Goal: Navigation & Orientation: Find specific page/section

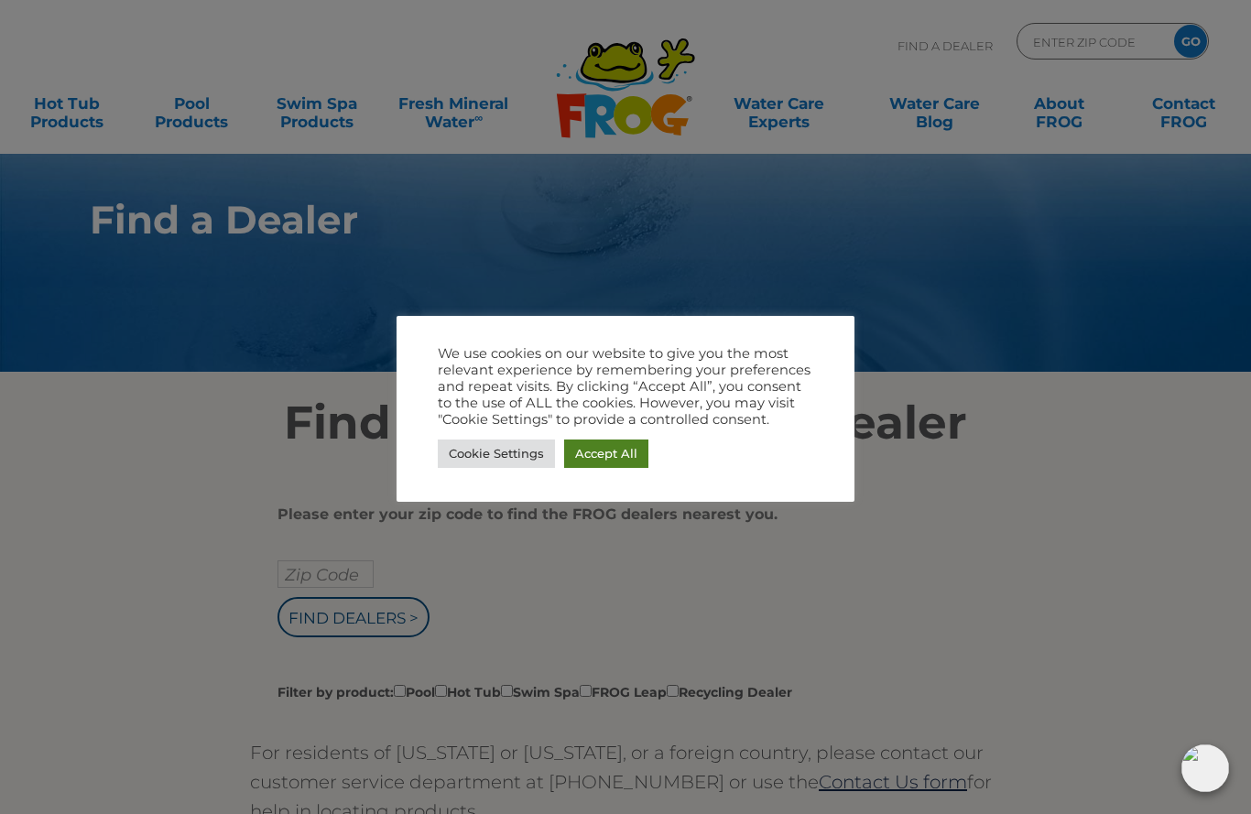
click at [615, 442] on link "Accept All" at bounding box center [606, 454] width 84 height 28
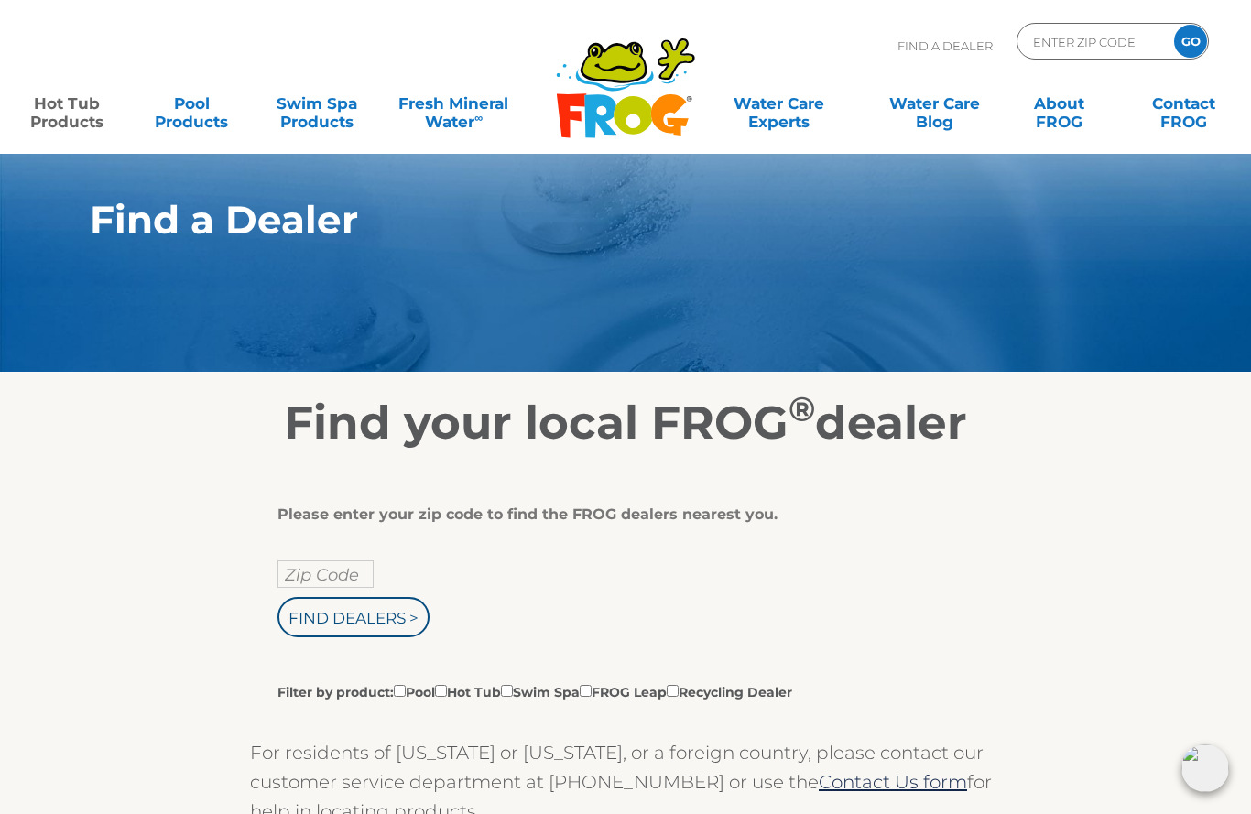
click at [74, 100] on link "Hot Tub Products" at bounding box center [66, 103] width 97 height 37
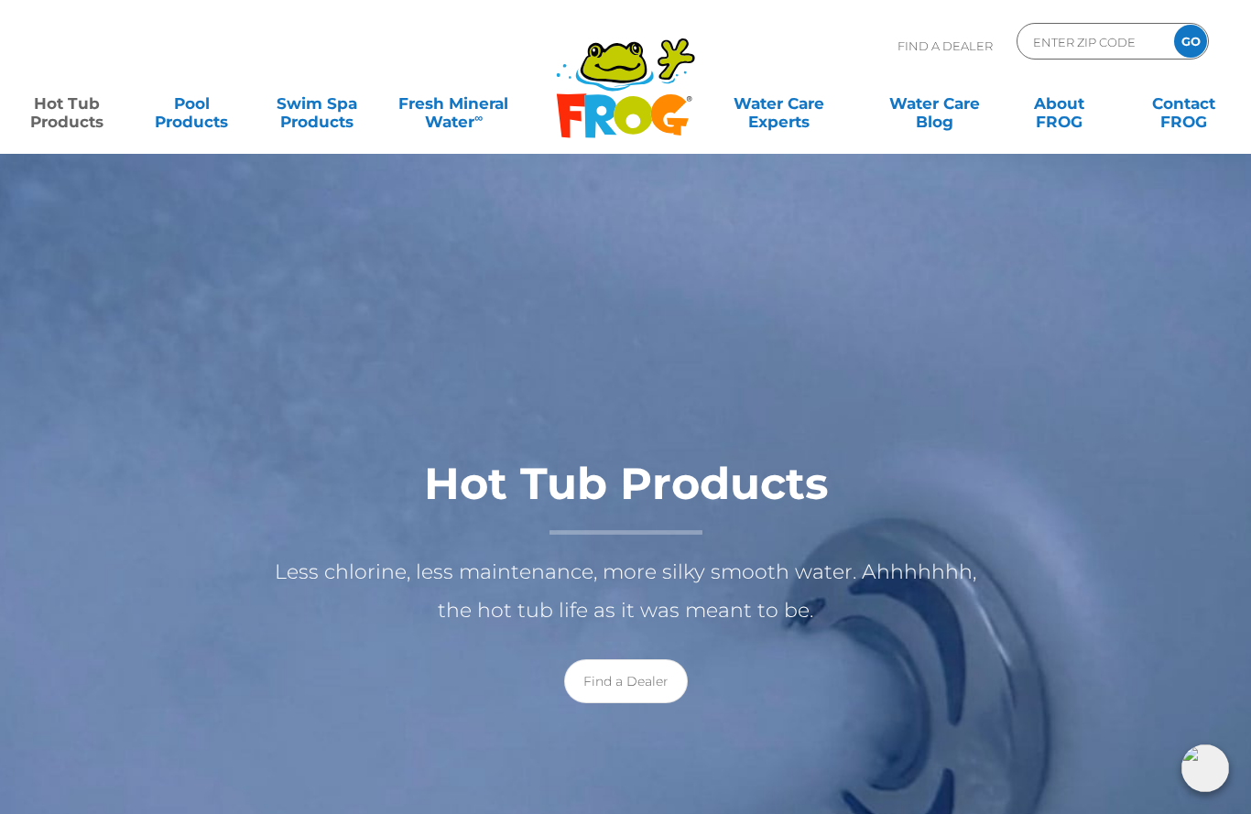
click at [623, 672] on link "Find a Dealer" at bounding box center [626, 682] width 124 height 44
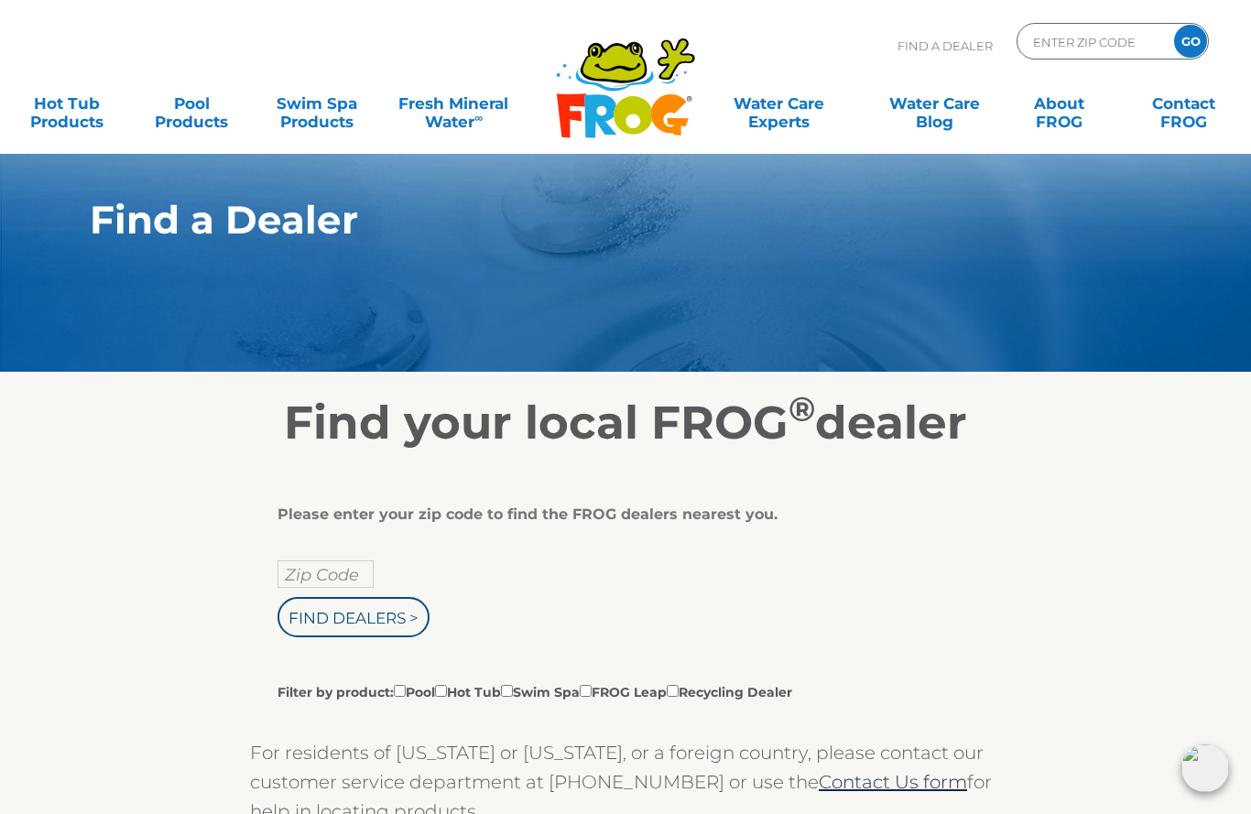
click at [316, 571] on input "Zip Code" at bounding box center [326, 574] width 96 height 27
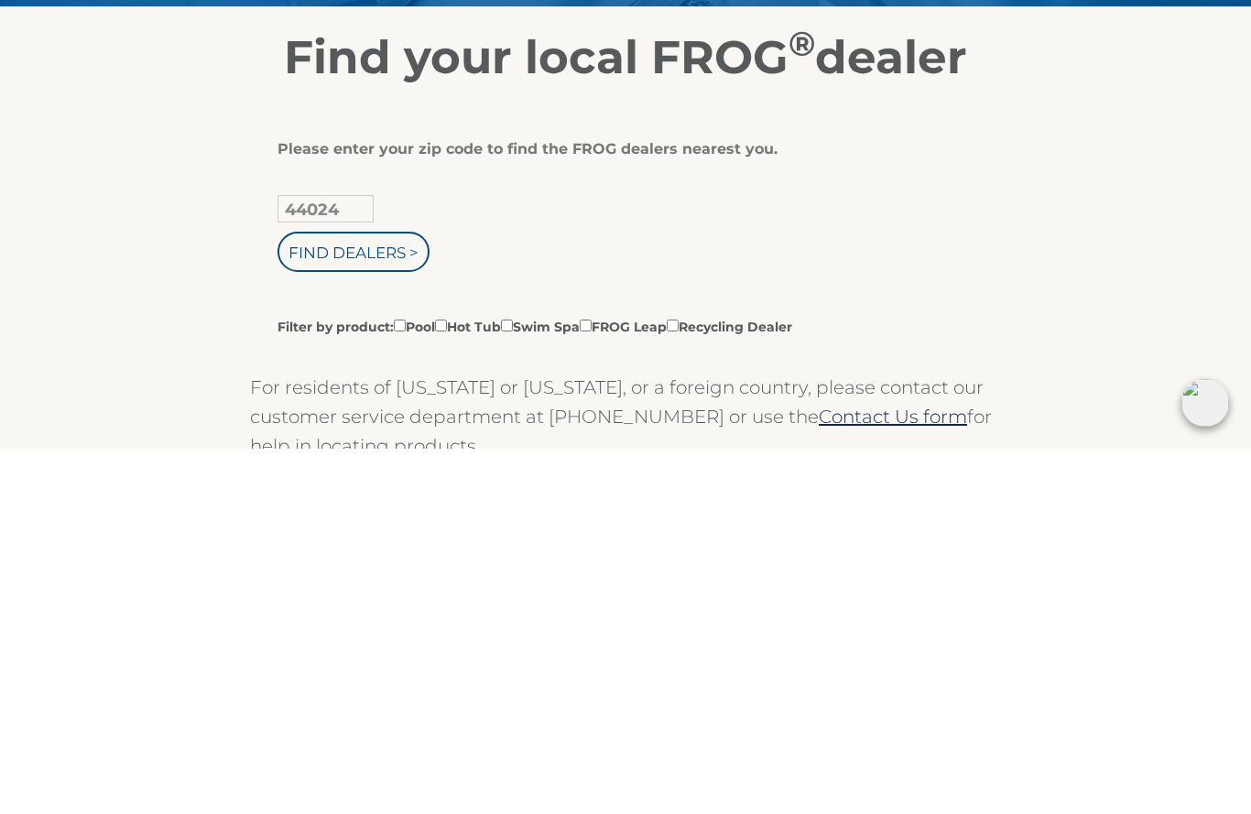
type input "44024"
click at [380, 597] on input "Find Dealers >" at bounding box center [354, 617] width 152 height 40
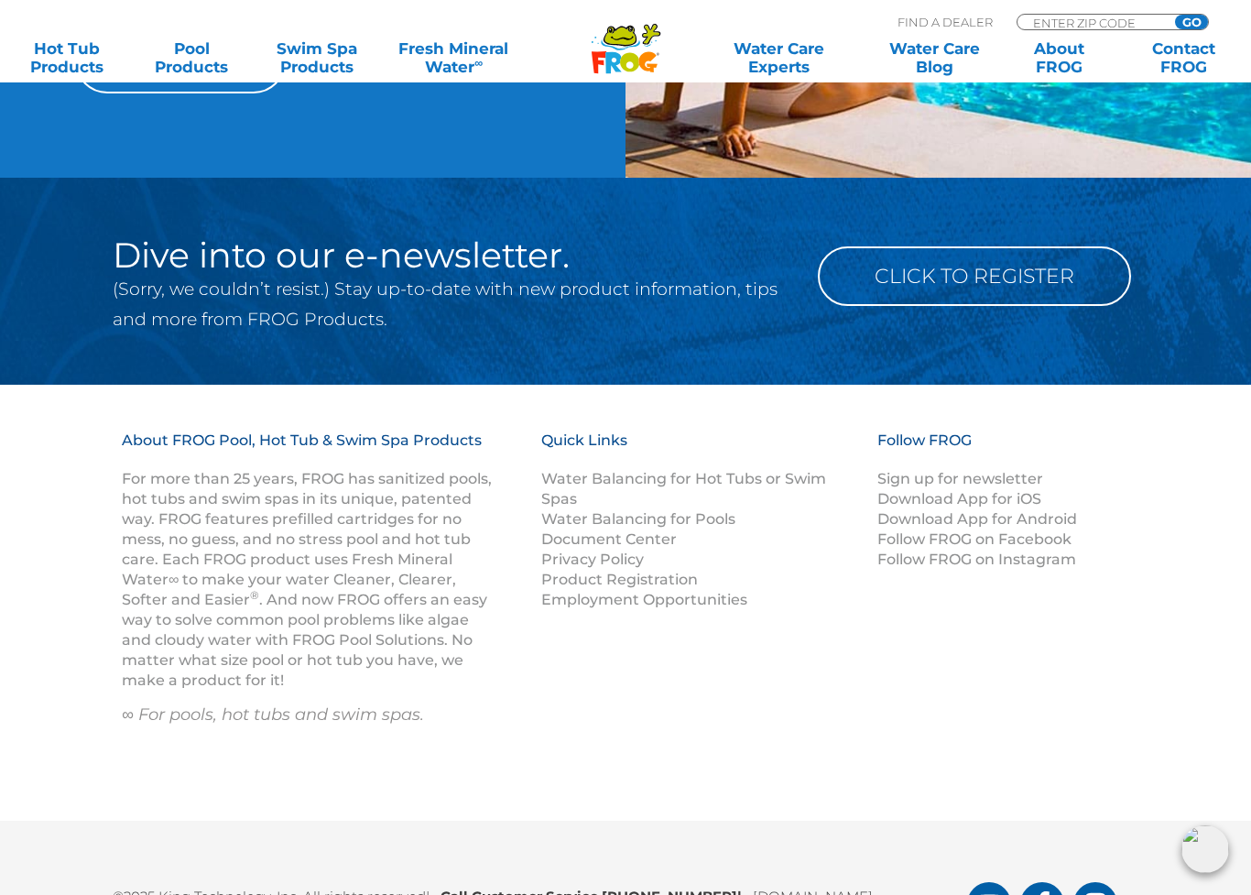
scroll to position [2036, 0]
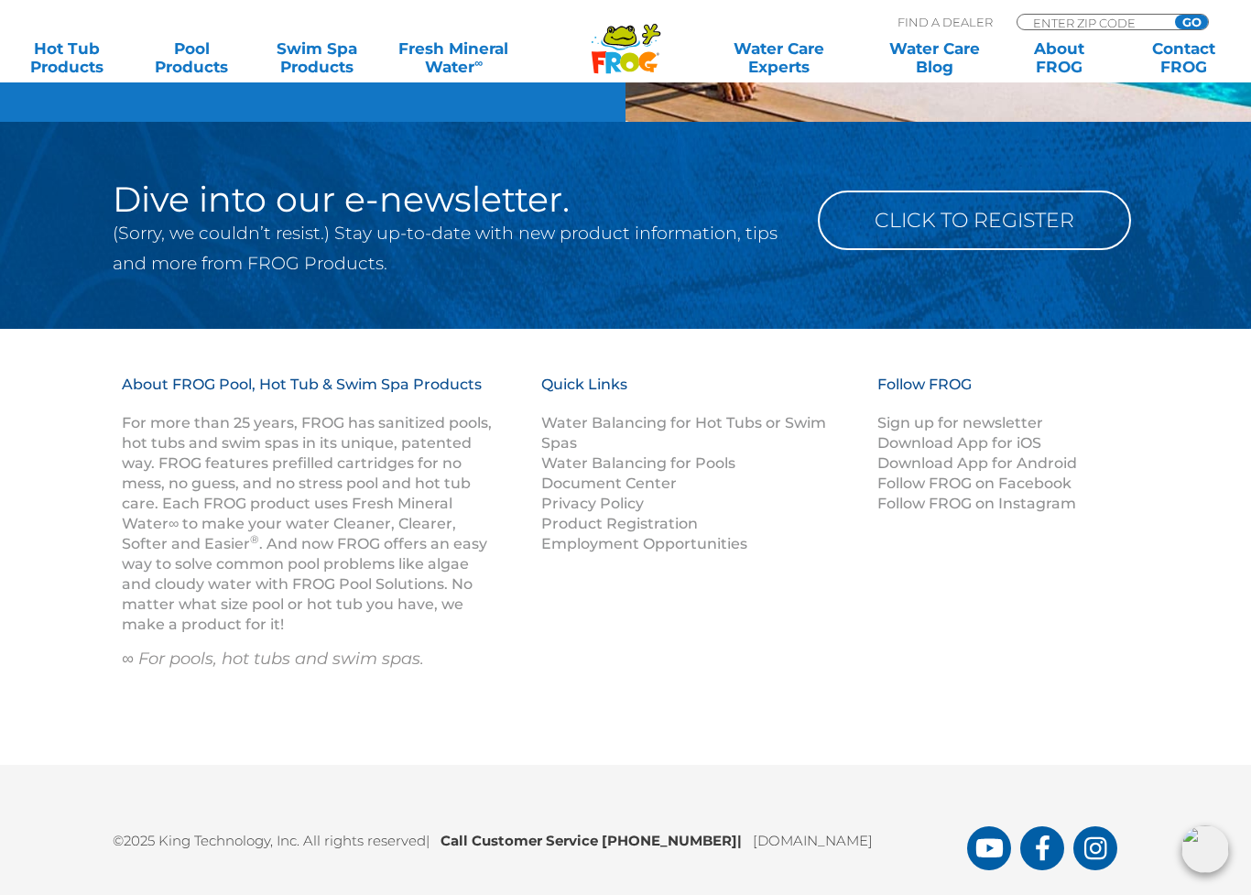
click at [589, 414] on link "Water Balancing for Hot Tubs or Swim Spas" at bounding box center [683, 433] width 285 height 38
